Goal: Find specific page/section: Find specific page/section

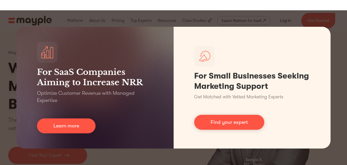
click at [333, 69] on div "For SaaS Companies Aiming to Increase NRR Optimize Customer Revenue with Manage…" at bounding box center [173, 87] width 347 height 154
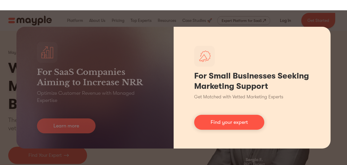
click at [330, 68] on div "For Small Businesses Seeking Marketing Support Get Matched with Vetted Marketin…" at bounding box center [252, 88] width 157 height 122
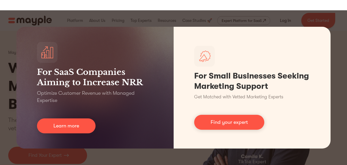
click at [337, 94] on div "For SaaS Companies Aiming to Increase NRR Optimize Customer Revenue with Manage…" at bounding box center [173, 87] width 347 height 154
click at [338, 94] on div "For SaaS Companies Aiming to Increase NRR Optimize Customer Revenue with Manage…" at bounding box center [173, 87] width 347 height 154
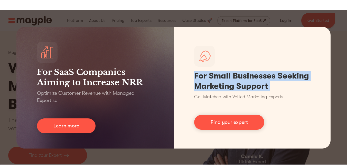
click at [338, 94] on div "For SaaS Companies Aiming to Increase NRR Optimize Customer Revenue with Manage…" at bounding box center [173, 87] width 347 height 154
click at [337, 94] on div "For SaaS Companies Aiming to Increase NRR Optimize Customer Revenue with Manage…" at bounding box center [173, 87] width 347 height 154
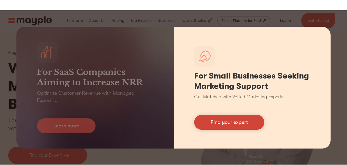
click at [243, 116] on link "Find your expert" at bounding box center [229, 122] width 70 height 15
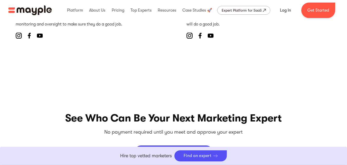
scroll to position [2211, 0]
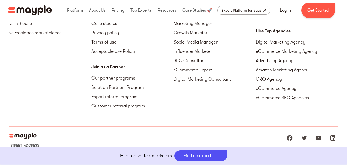
scroll to position [2395, 0]
